Goal: Find specific page/section: Find specific page/section

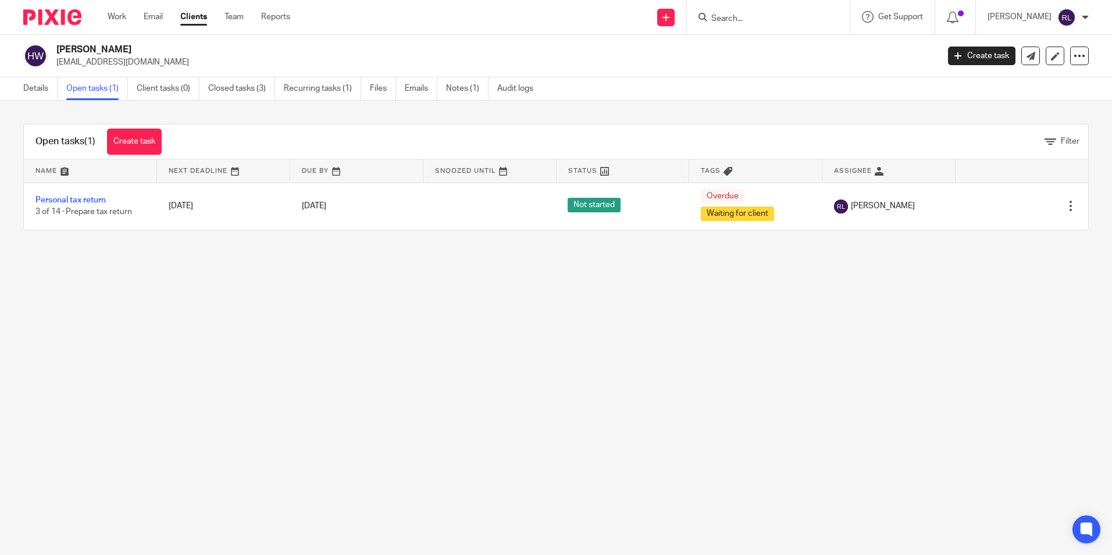
click at [746, 10] on form at bounding box center [772, 17] width 124 height 15
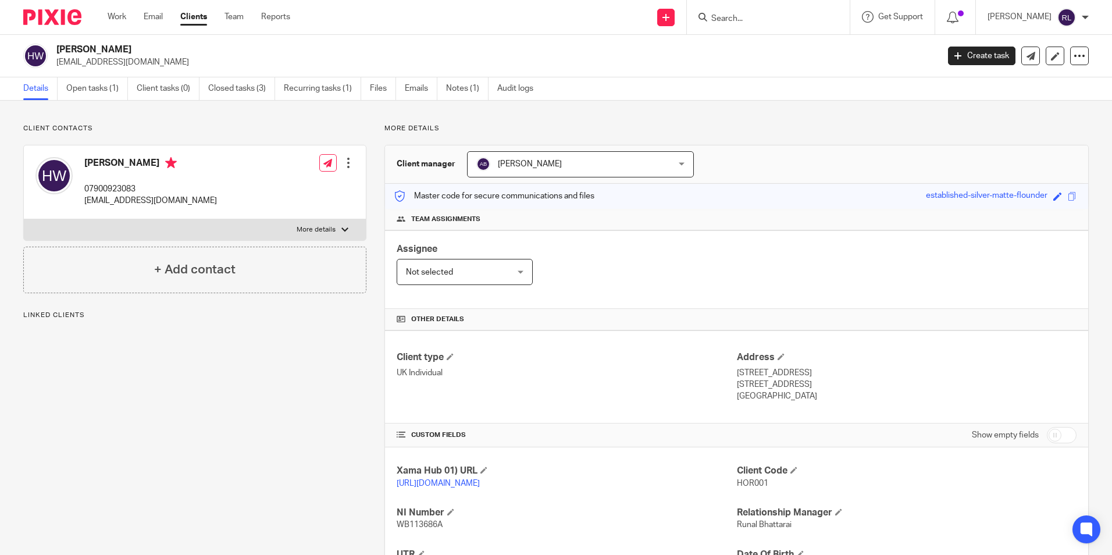
click at [746, 15] on input "Search" at bounding box center [762, 19] width 105 height 10
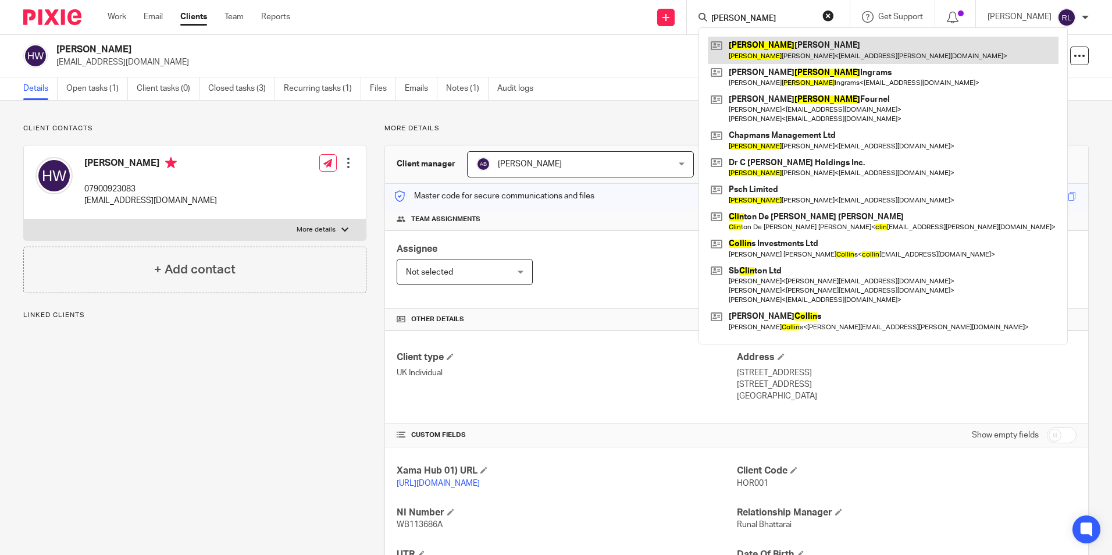
type input "colin"
click at [763, 50] on link at bounding box center [883, 50] width 351 height 27
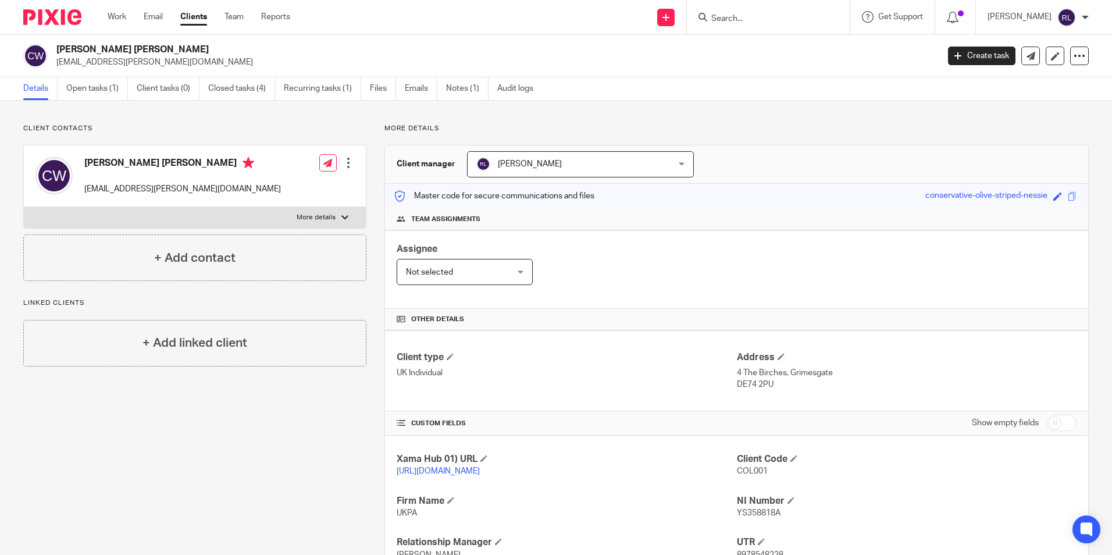
click at [741, 22] on input "Search" at bounding box center [762, 19] width 105 height 10
type input "d"
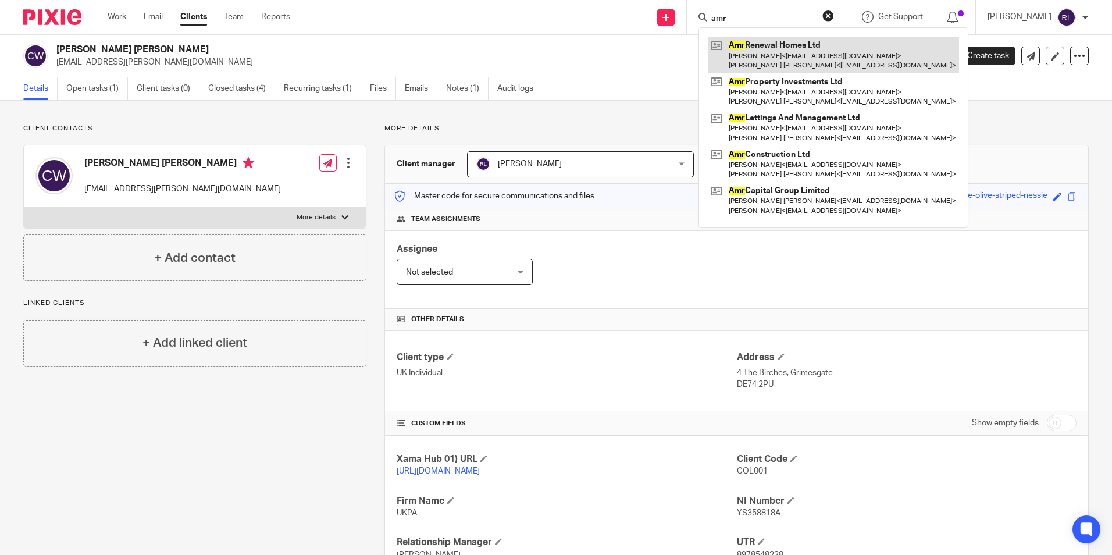
type input "amr"
click at [797, 55] on link at bounding box center [833, 55] width 251 height 36
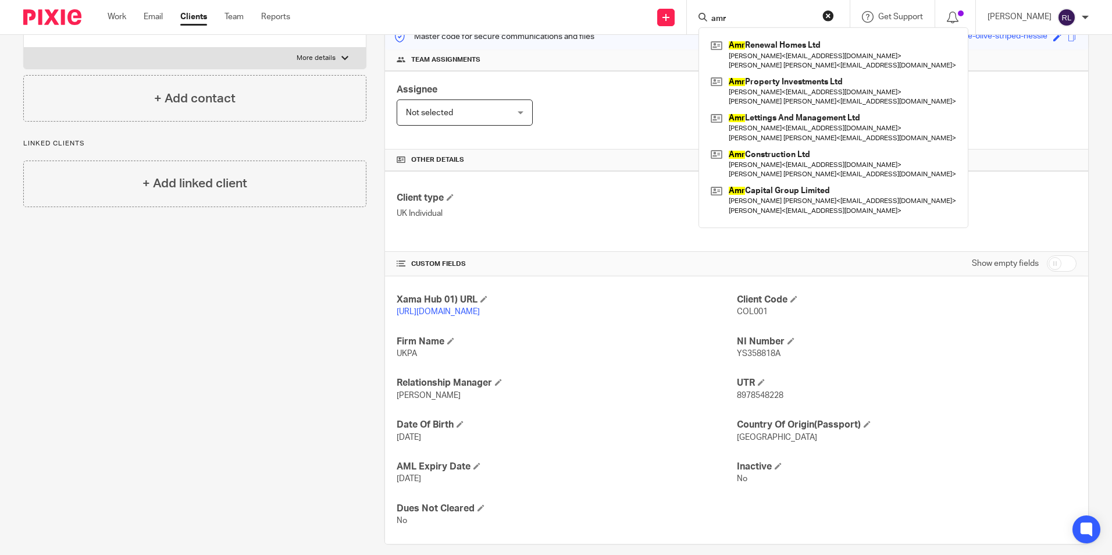
scroll to position [175, 0]
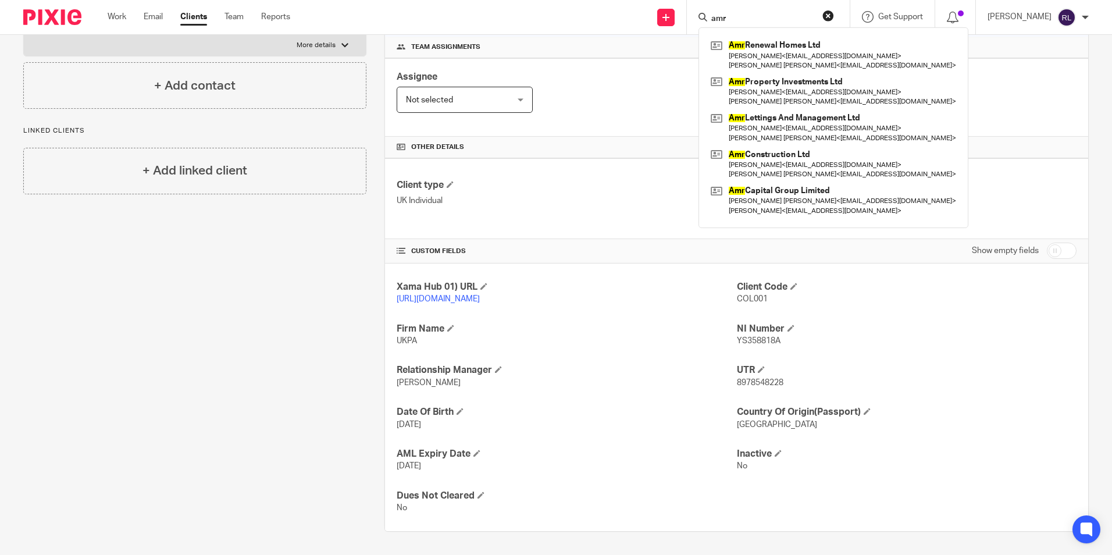
click at [649, 227] on div "Client type UK Individual Address [STREET_ADDRESS] DE74 2PU" at bounding box center [736, 198] width 703 height 81
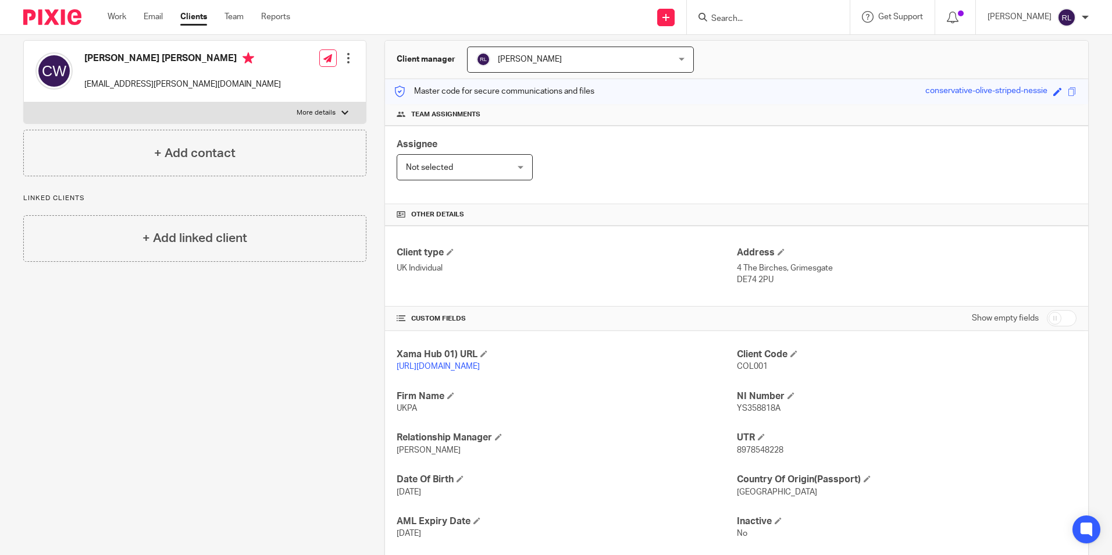
scroll to position [116, 0]
